Goal: Navigation & Orientation: Find specific page/section

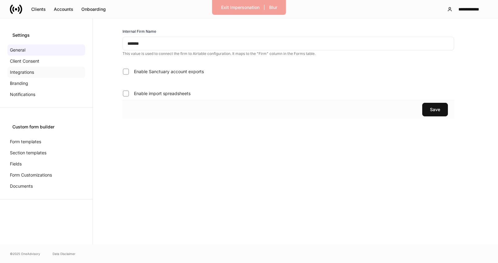
click at [34, 74] on div "Integrations" at bounding box center [46, 72] width 78 height 11
